Goal: Information Seeking & Learning: Learn about a topic

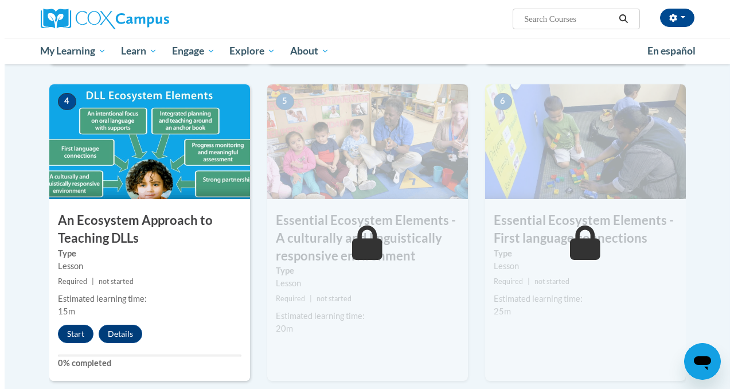
scroll to position [615, 0]
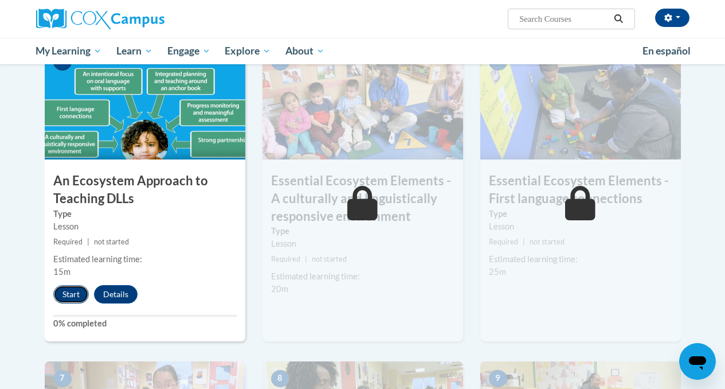
click at [69, 299] on button "Start" at bounding box center [71, 294] width 36 height 18
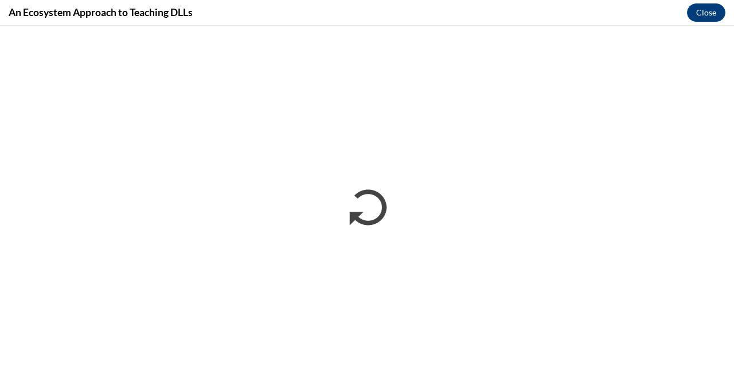
scroll to position [0, 0]
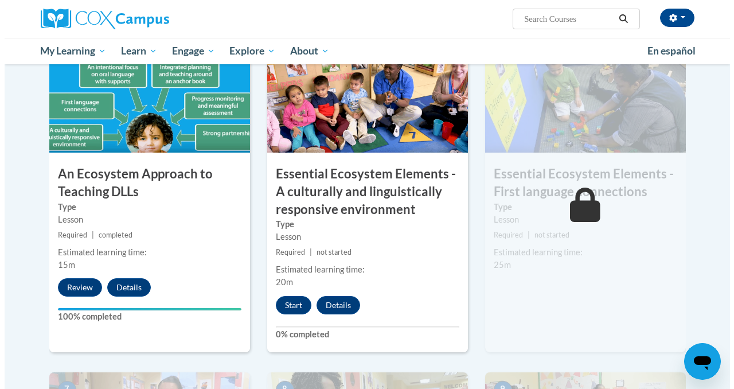
scroll to position [628, 0]
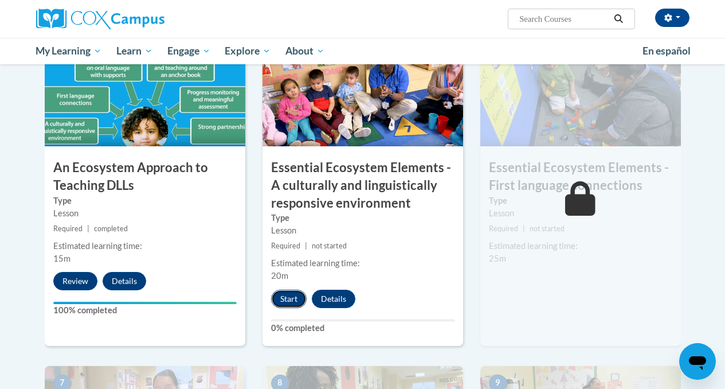
click at [283, 304] on button "Start" at bounding box center [289, 299] width 36 height 18
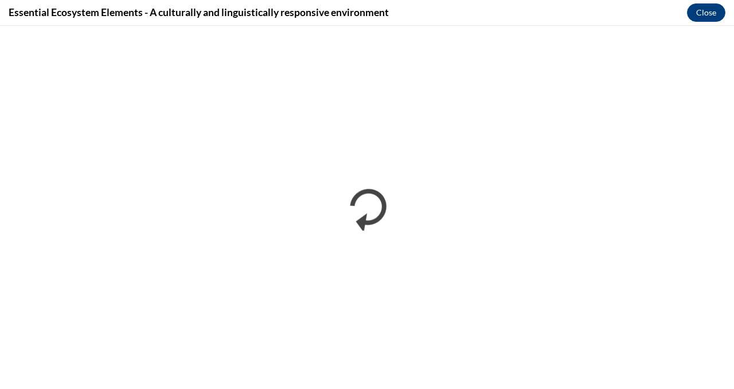
scroll to position [0, 0]
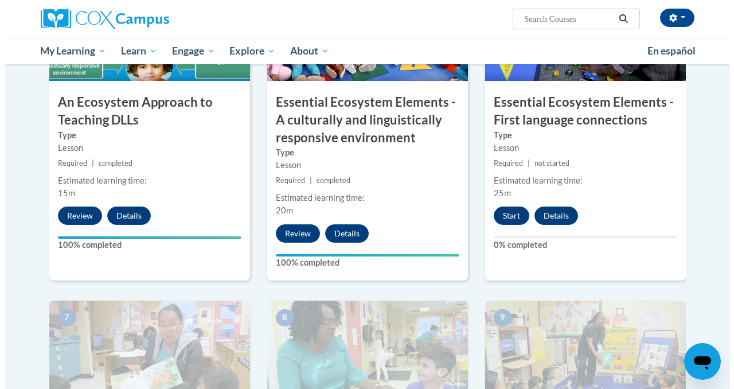
scroll to position [696, 0]
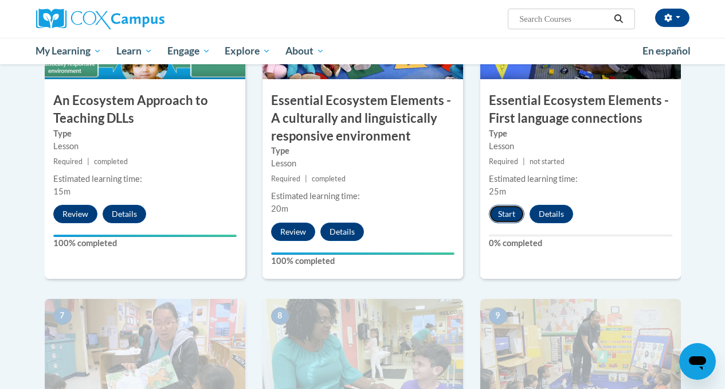
click at [507, 217] on button "Start" at bounding box center [507, 214] width 36 height 18
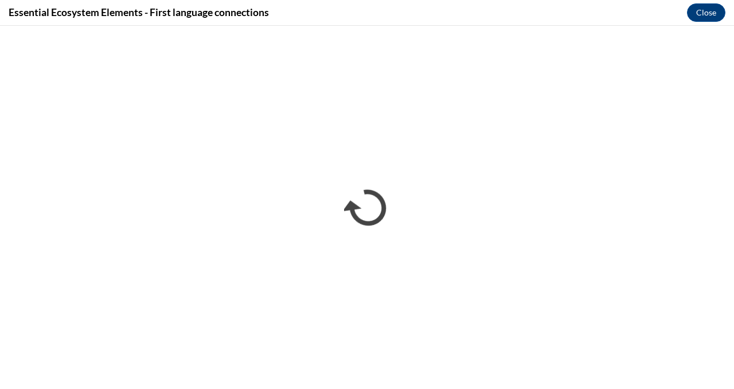
scroll to position [0, 0]
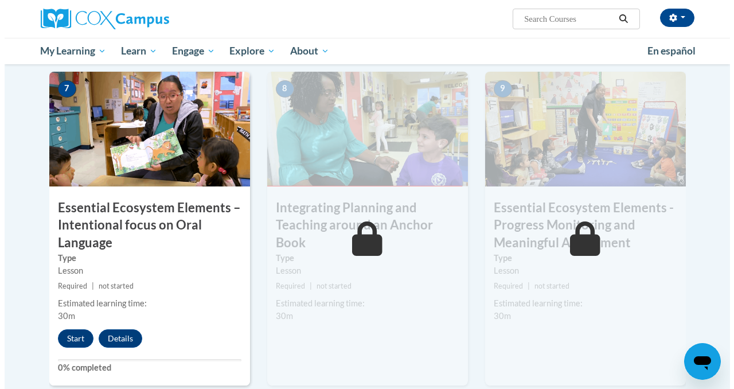
scroll to position [928, 0]
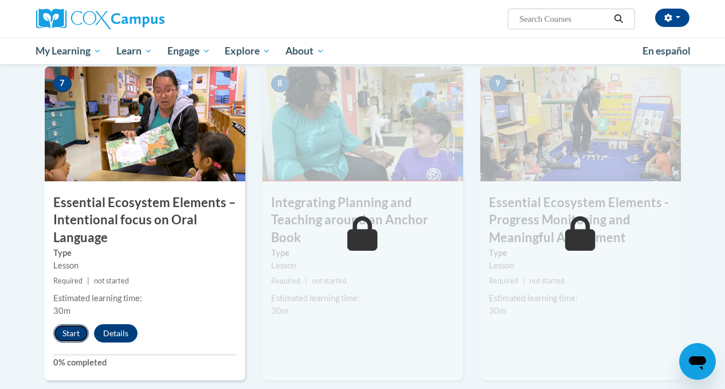
click at [64, 332] on button "Start" at bounding box center [71, 333] width 36 height 18
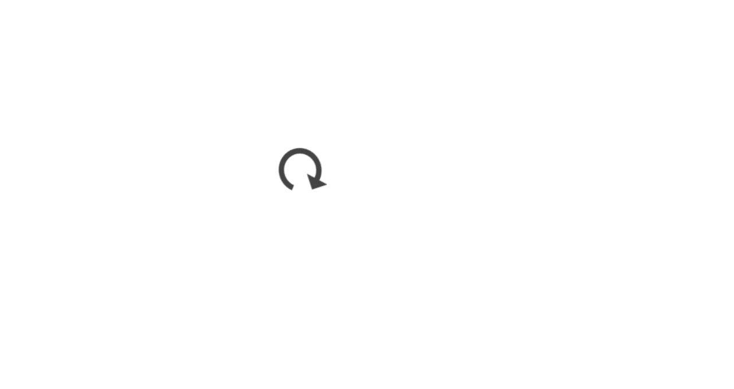
scroll to position [0, 0]
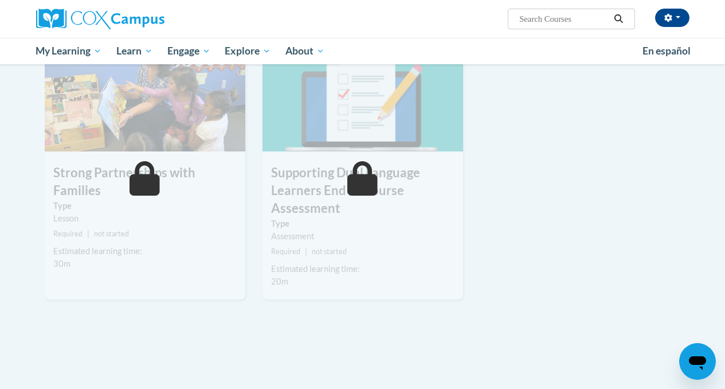
scroll to position [1221, 0]
